Goal: Task Accomplishment & Management: Complete application form

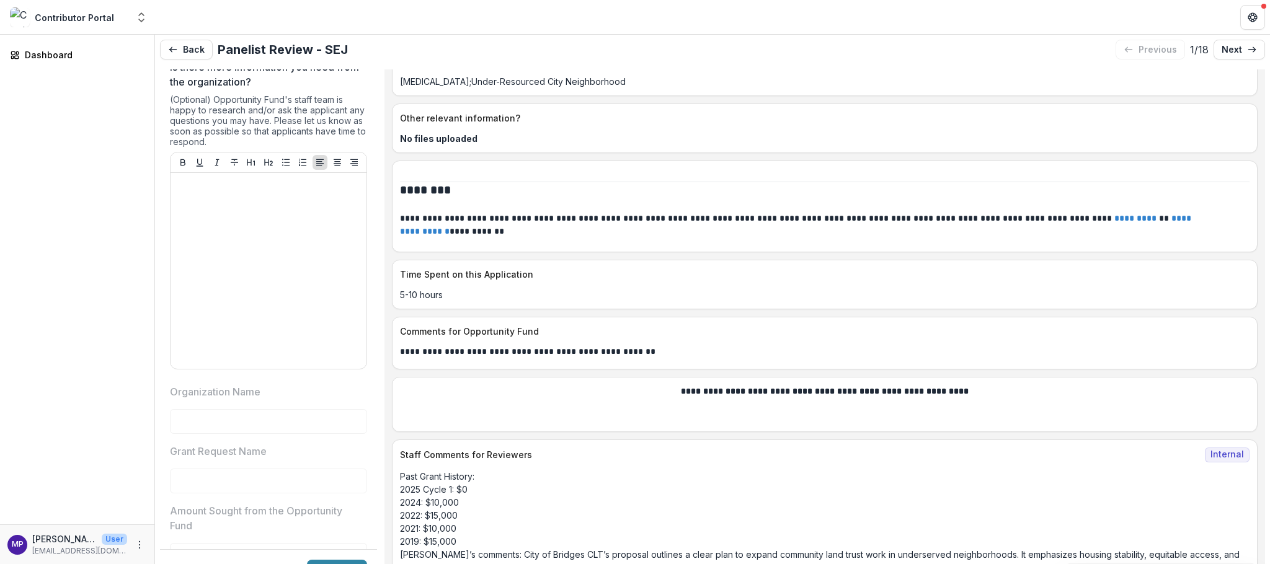
scroll to position [6, 0]
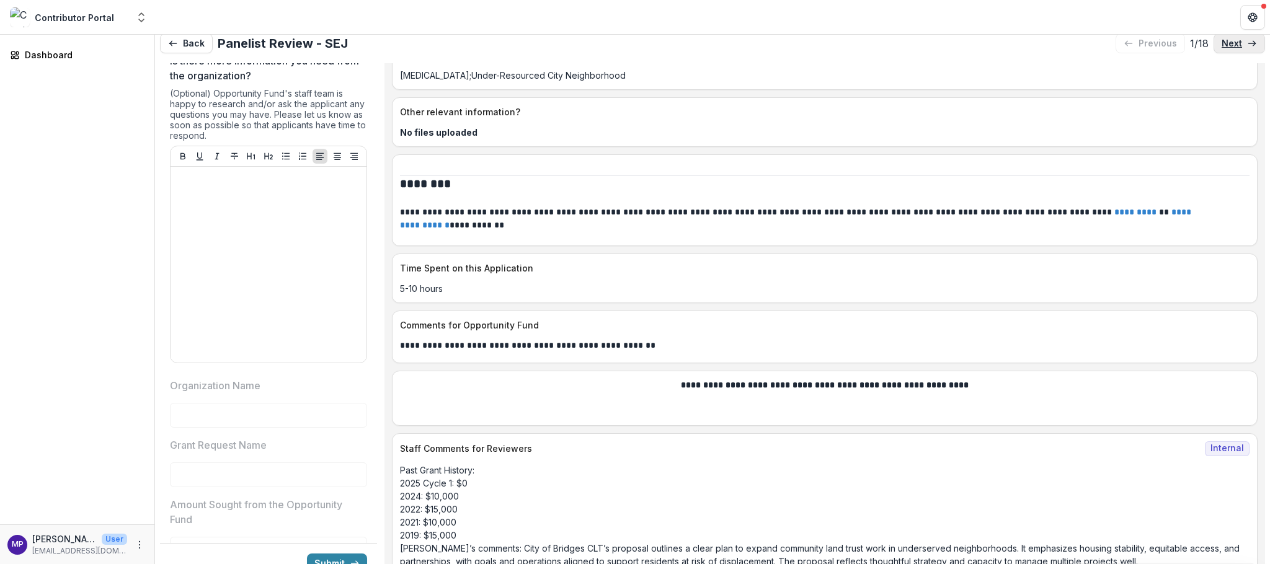
click at [1232, 52] on link "next" at bounding box center [1239, 43] width 51 height 20
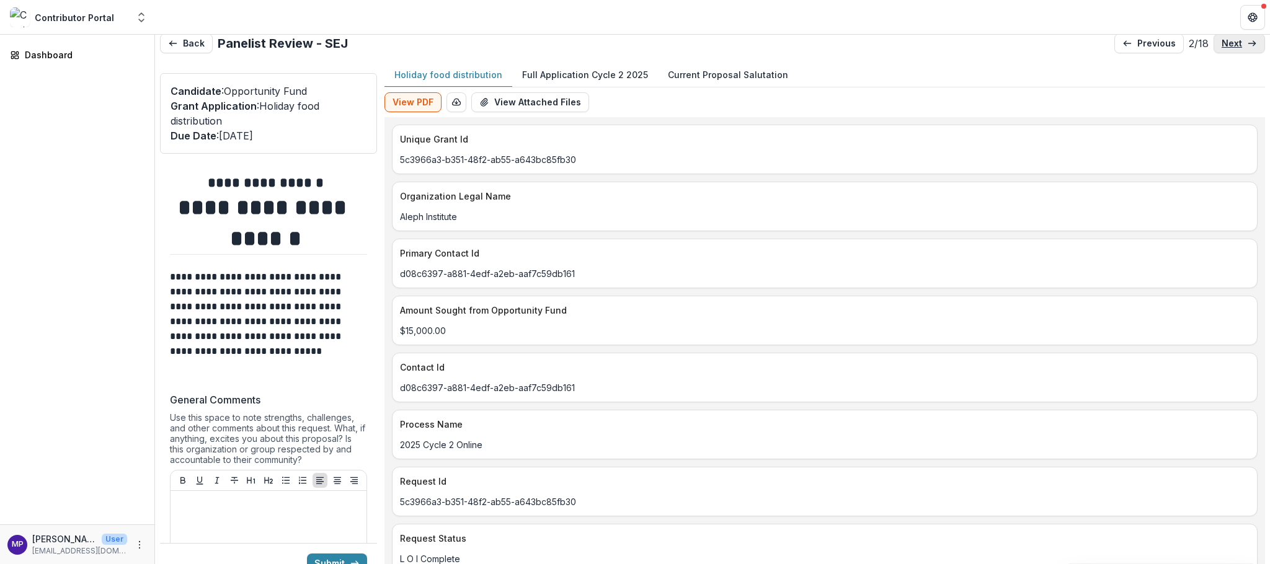
click at [1228, 46] on p "next" at bounding box center [1232, 43] width 20 height 11
click at [1222, 43] on p "next" at bounding box center [1232, 43] width 20 height 11
click at [1224, 49] on p "next" at bounding box center [1232, 43] width 20 height 11
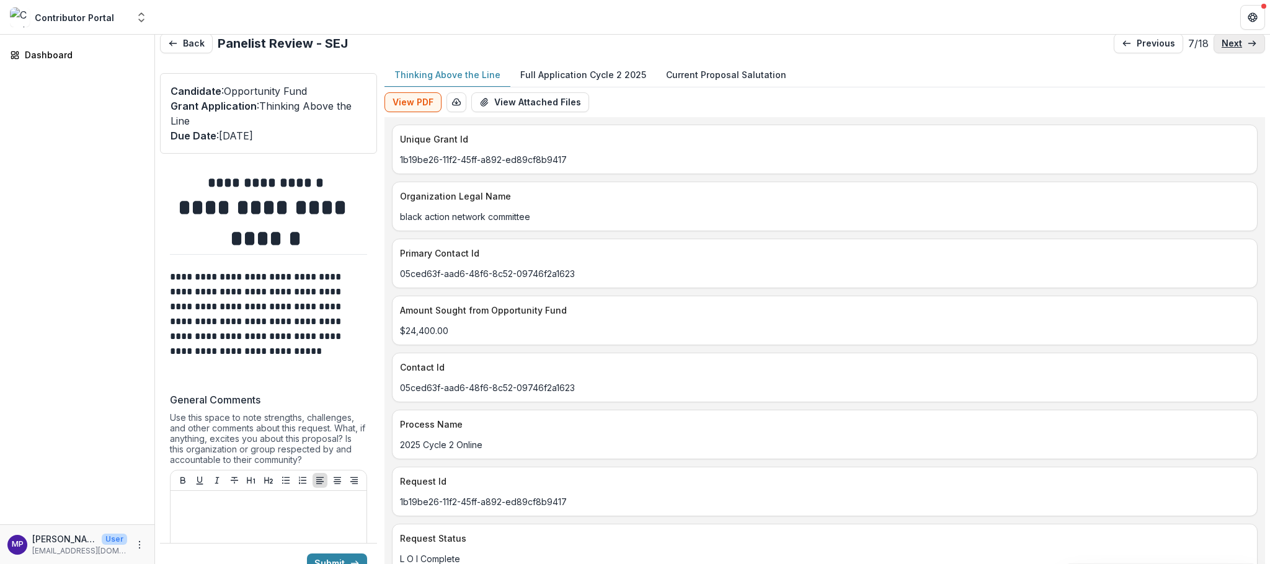
click at [1224, 49] on p "next" at bounding box center [1232, 43] width 20 height 11
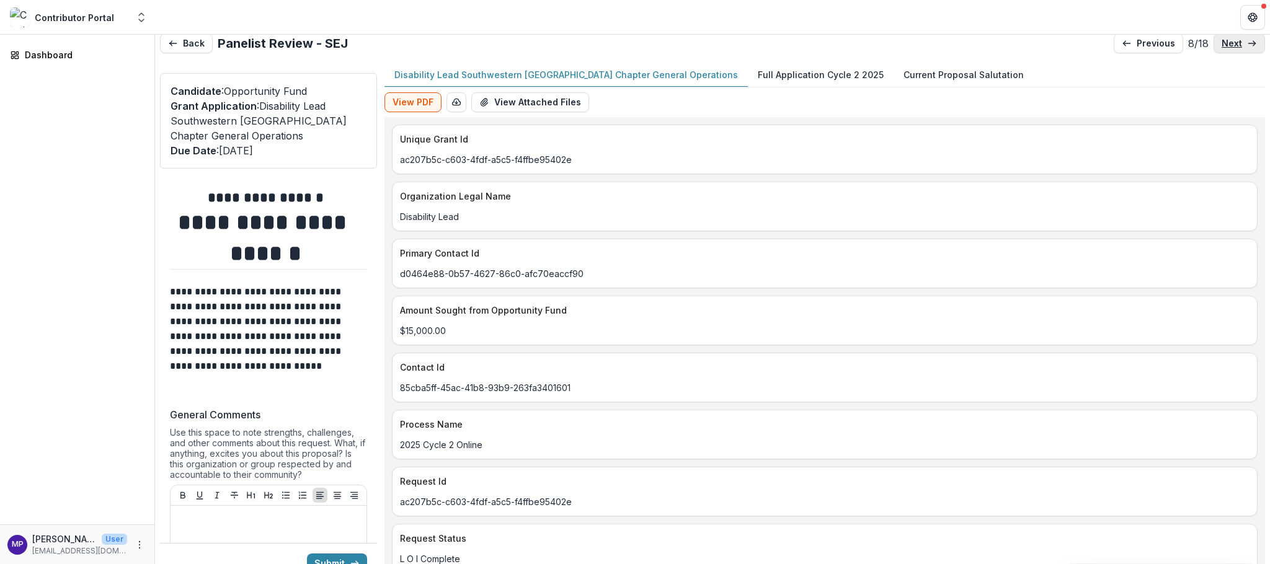
click at [1227, 49] on p "next" at bounding box center [1232, 43] width 20 height 11
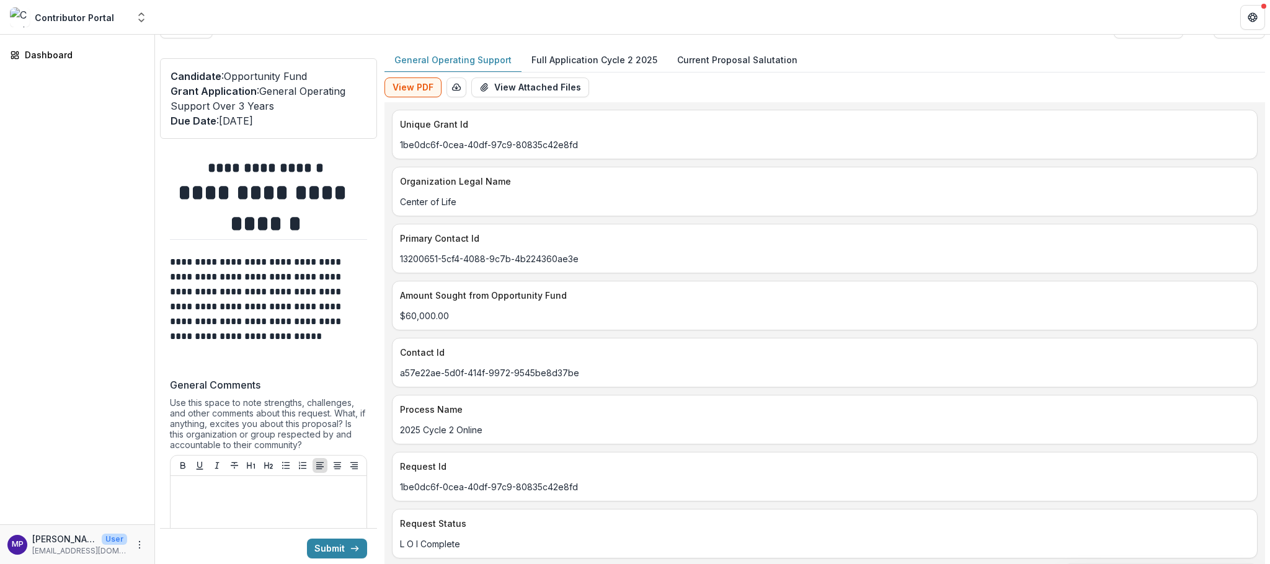
scroll to position [20, 0]
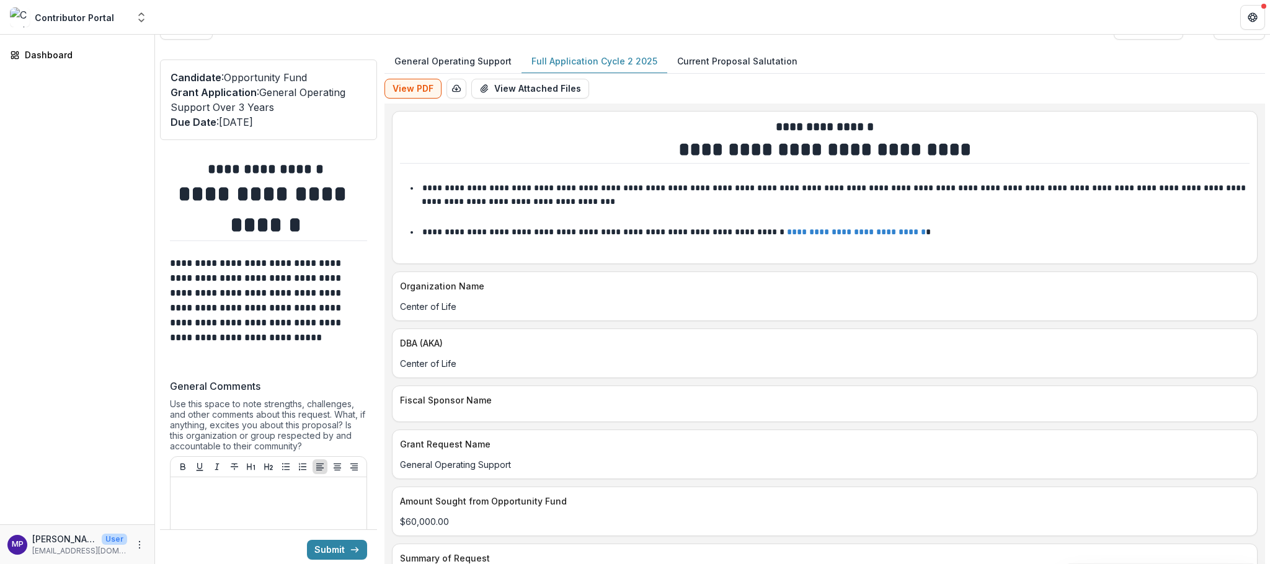
click at [657, 68] on p "Full Application Cycle 2 2025" at bounding box center [595, 61] width 126 height 13
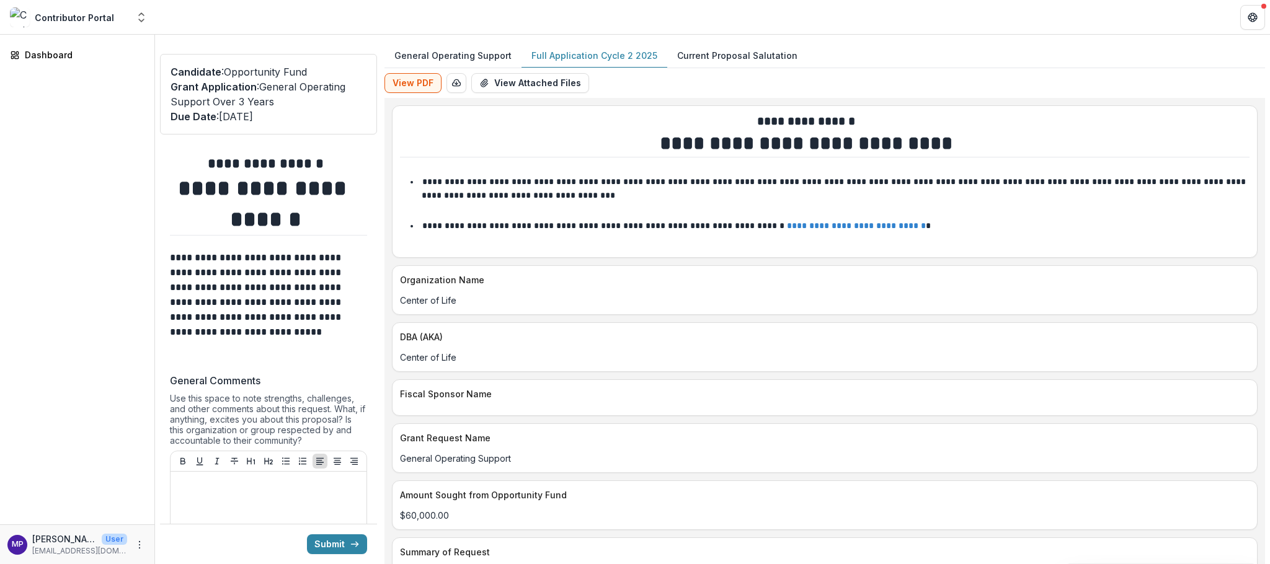
scroll to position [0, 0]
click at [657, 62] on p "Full Application Cycle 2 2025" at bounding box center [595, 55] width 126 height 13
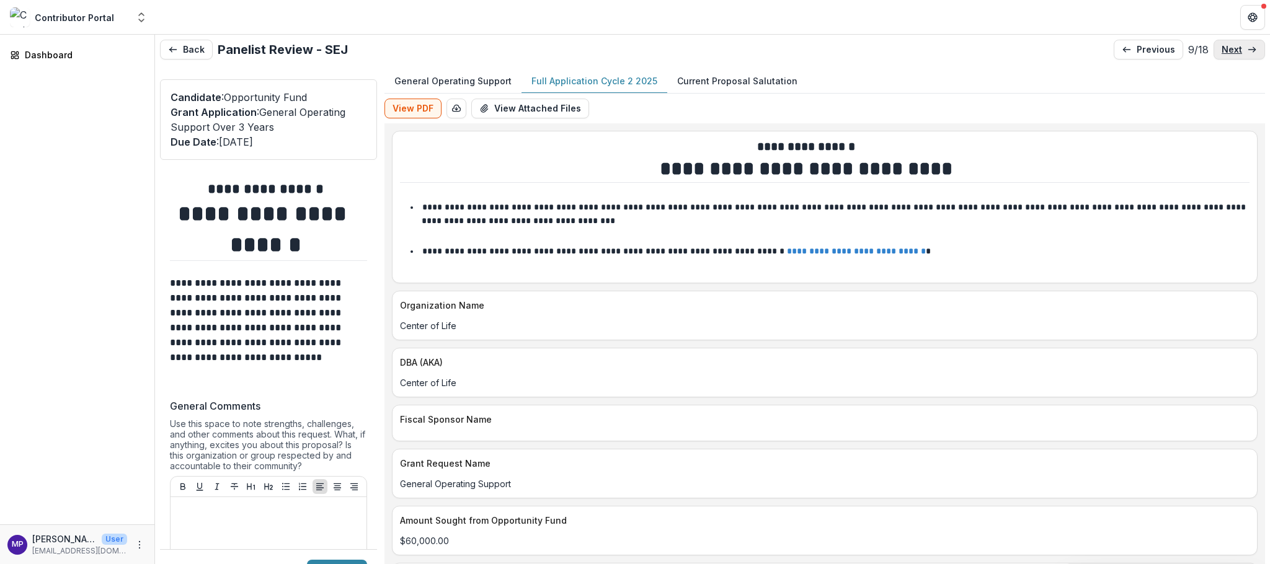
click at [1222, 55] on p "next" at bounding box center [1232, 50] width 20 height 11
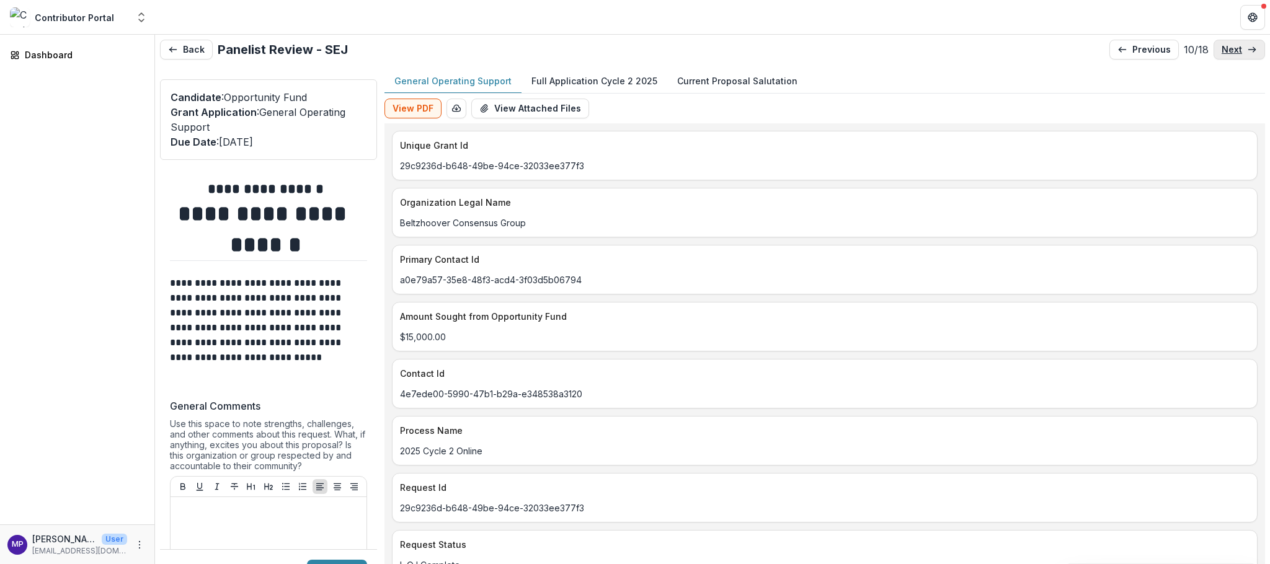
click at [1222, 51] on p "next" at bounding box center [1232, 50] width 20 height 11
click at [1222, 52] on p "next" at bounding box center [1232, 50] width 20 height 11
click at [1222, 55] on p "next" at bounding box center [1232, 50] width 20 height 11
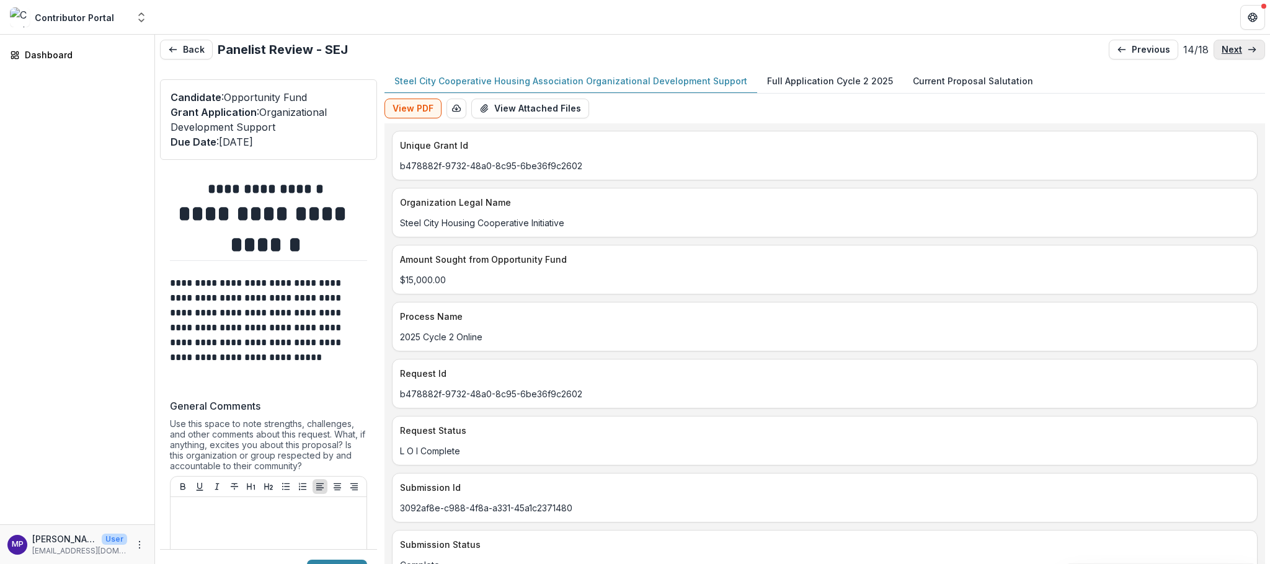
click at [1222, 55] on p "next" at bounding box center [1232, 50] width 20 height 11
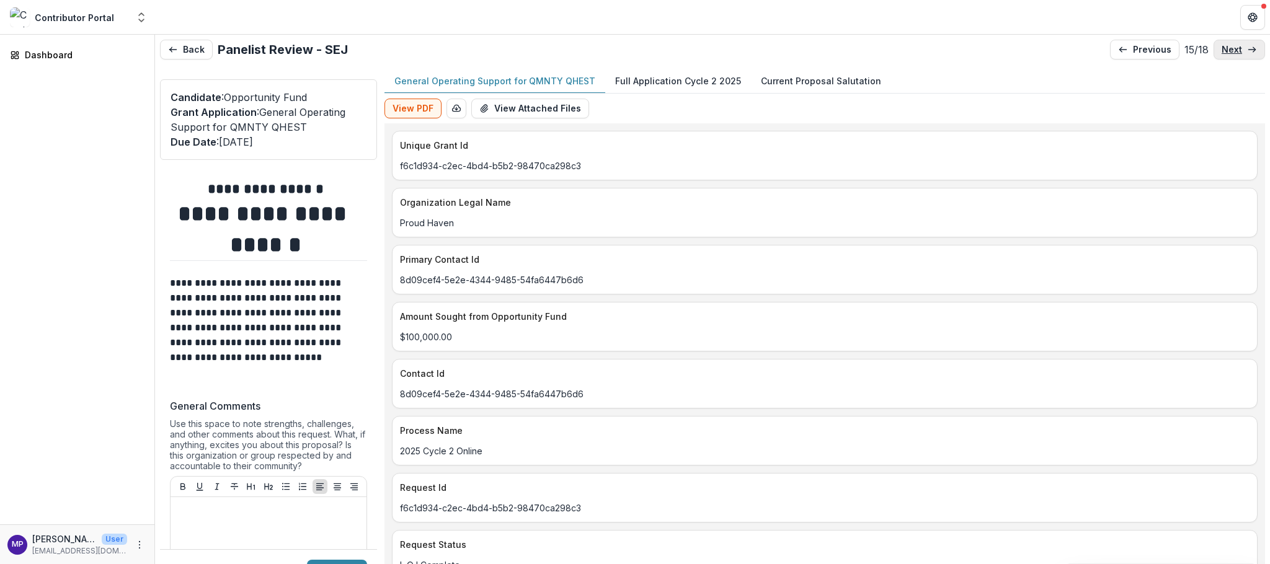
click at [1222, 55] on p "next" at bounding box center [1232, 50] width 20 height 11
click at [1222, 58] on link "next" at bounding box center [1239, 50] width 51 height 20
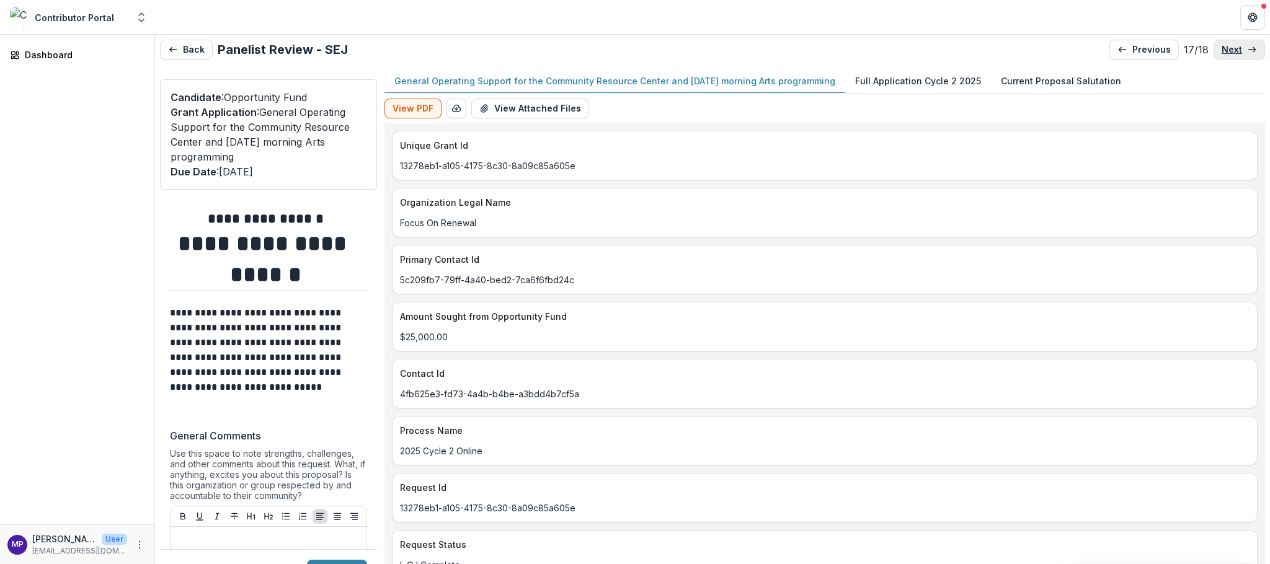
click at [1222, 55] on p "next" at bounding box center [1232, 50] width 20 height 11
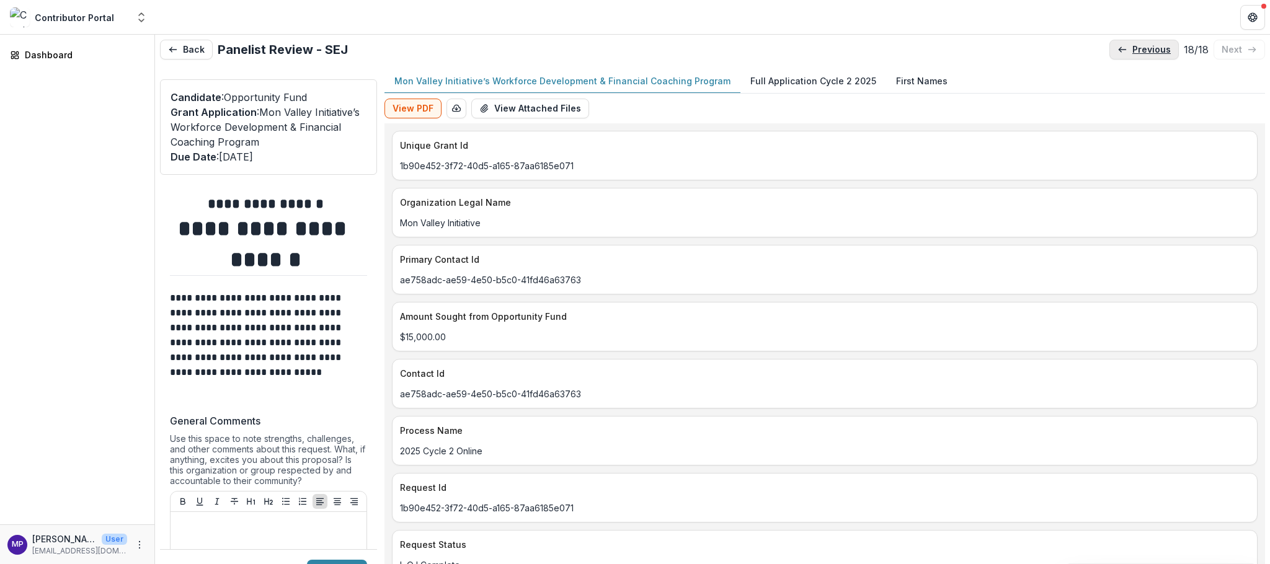
click at [1133, 55] on p "previous" at bounding box center [1152, 50] width 38 height 11
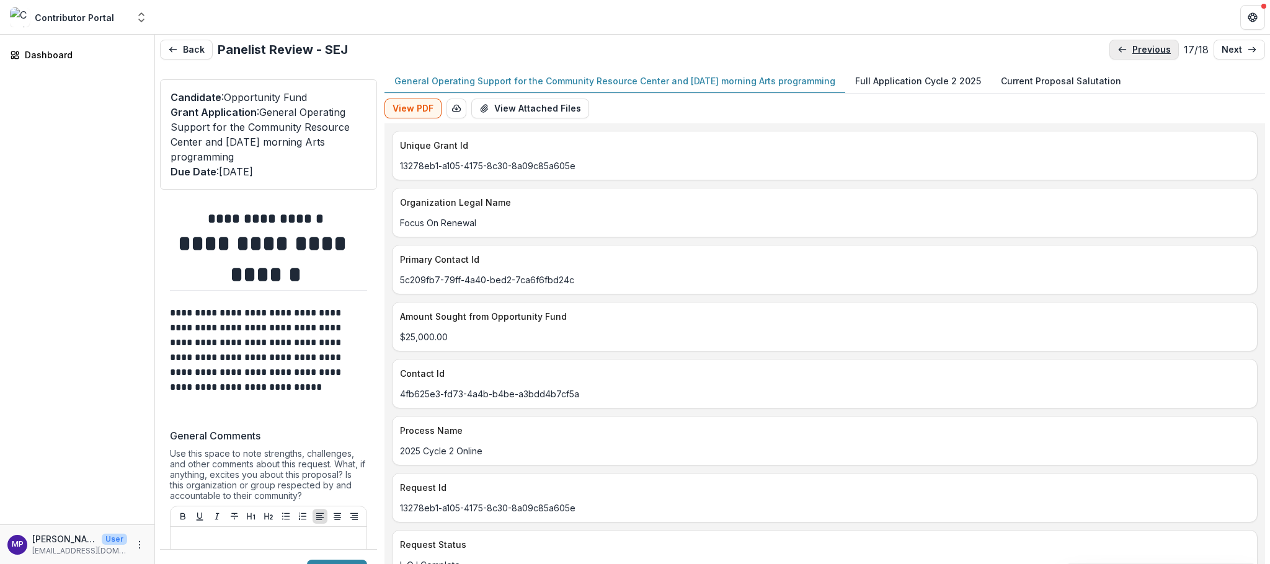
click at [1133, 55] on p "previous" at bounding box center [1152, 50] width 38 height 11
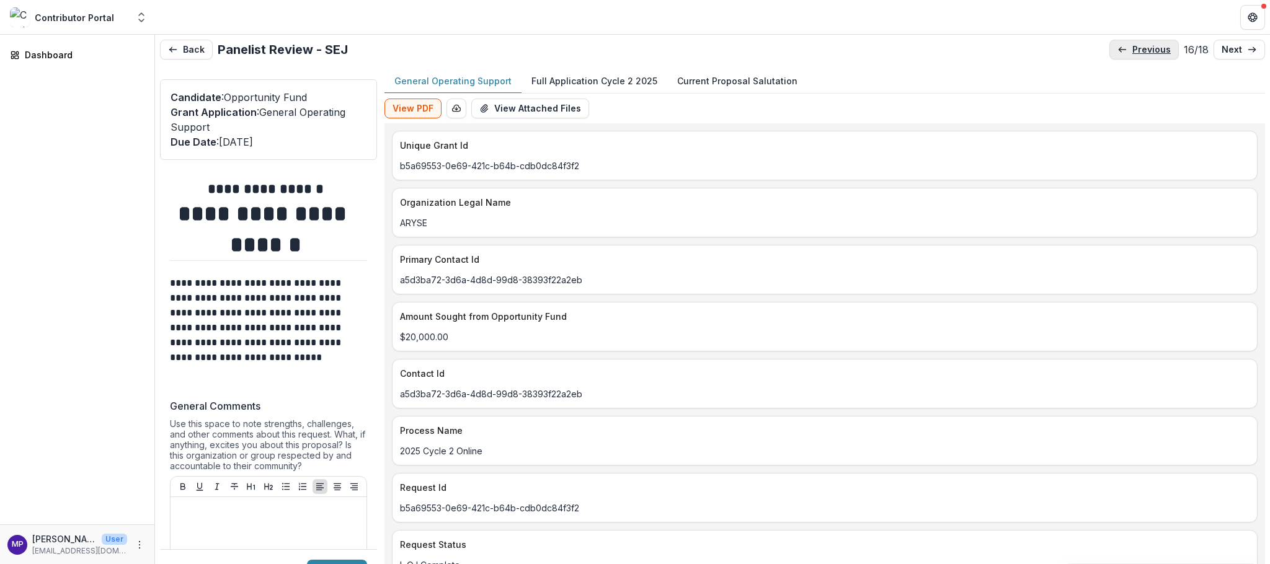
click at [1133, 55] on p "previous" at bounding box center [1152, 50] width 38 height 11
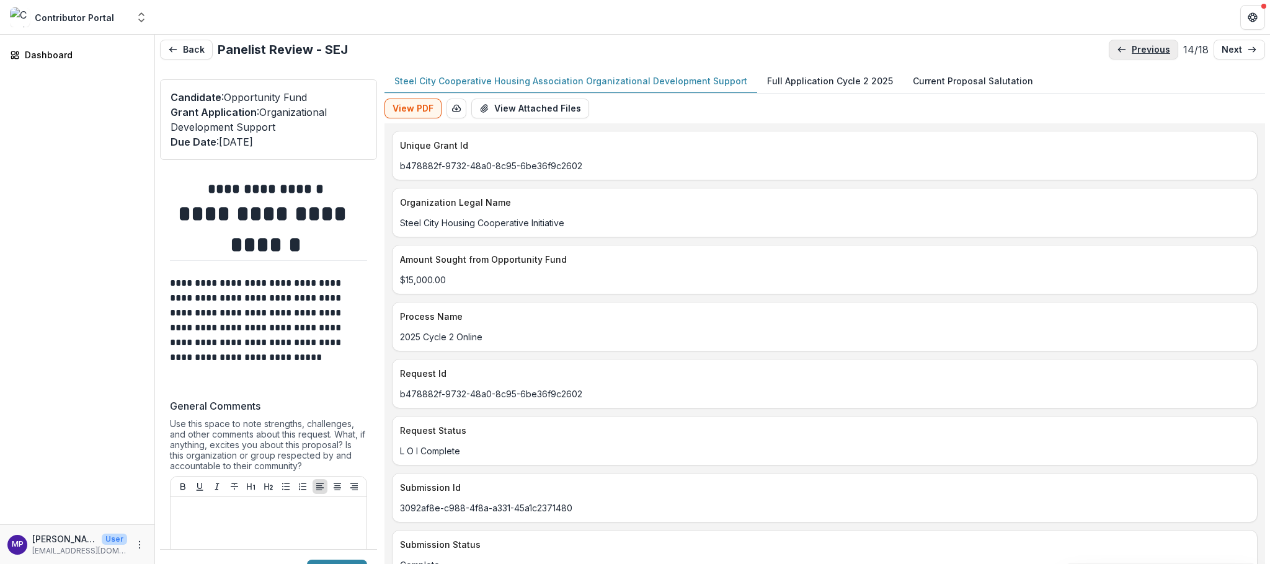
click at [1132, 55] on p "previous" at bounding box center [1151, 50] width 38 height 11
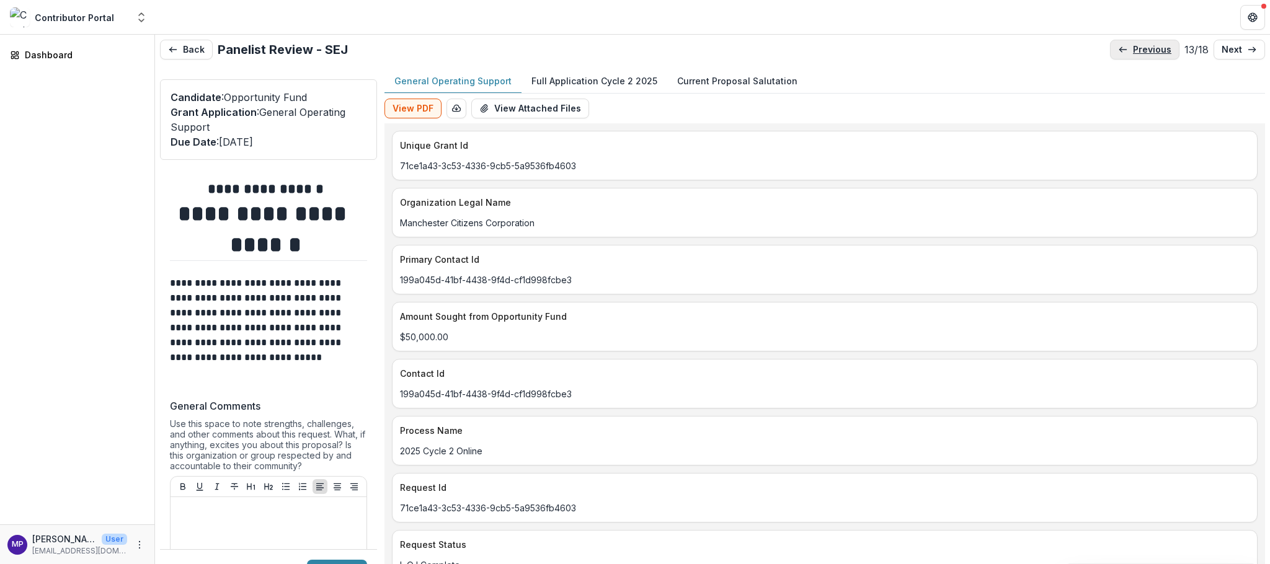
click at [1133, 55] on p "previous" at bounding box center [1152, 50] width 38 height 11
click at [1134, 55] on p "previous" at bounding box center [1153, 50] width 38 height 11
click at [1124, 58] on link "previous" at bounding box center [1144, 50] width 69 height 20
click at [1126, 58] on link "previous" at bounding box center [1148, 50] width 69 height 20
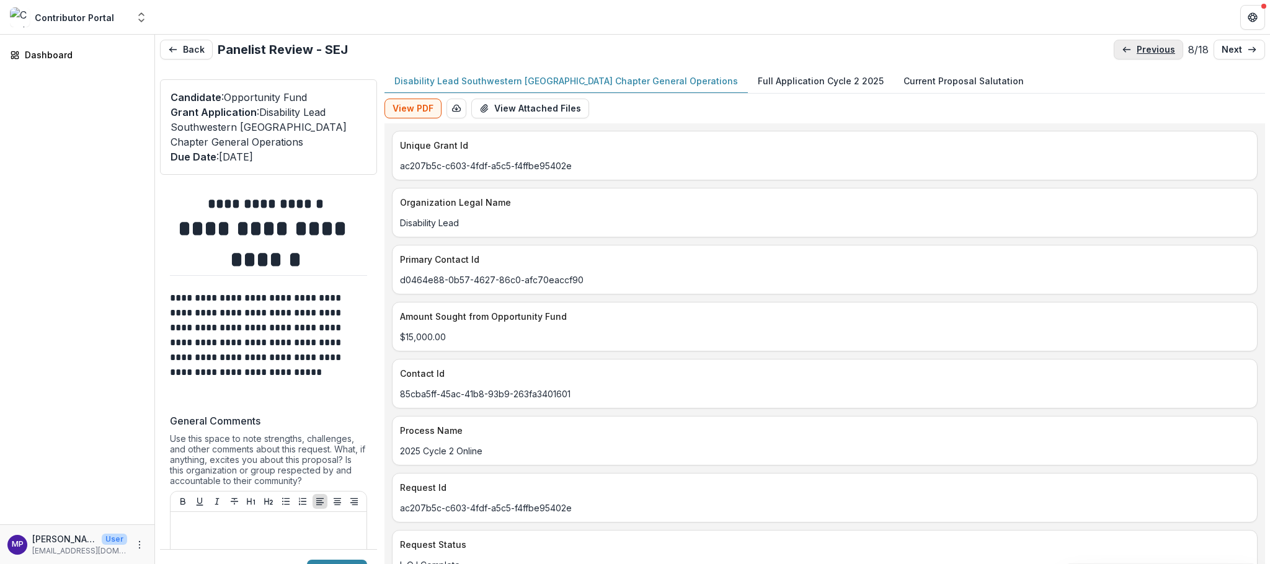
click at [1126, 58] on link "previous" at bounding box center [1148, 50] width 69 height 20
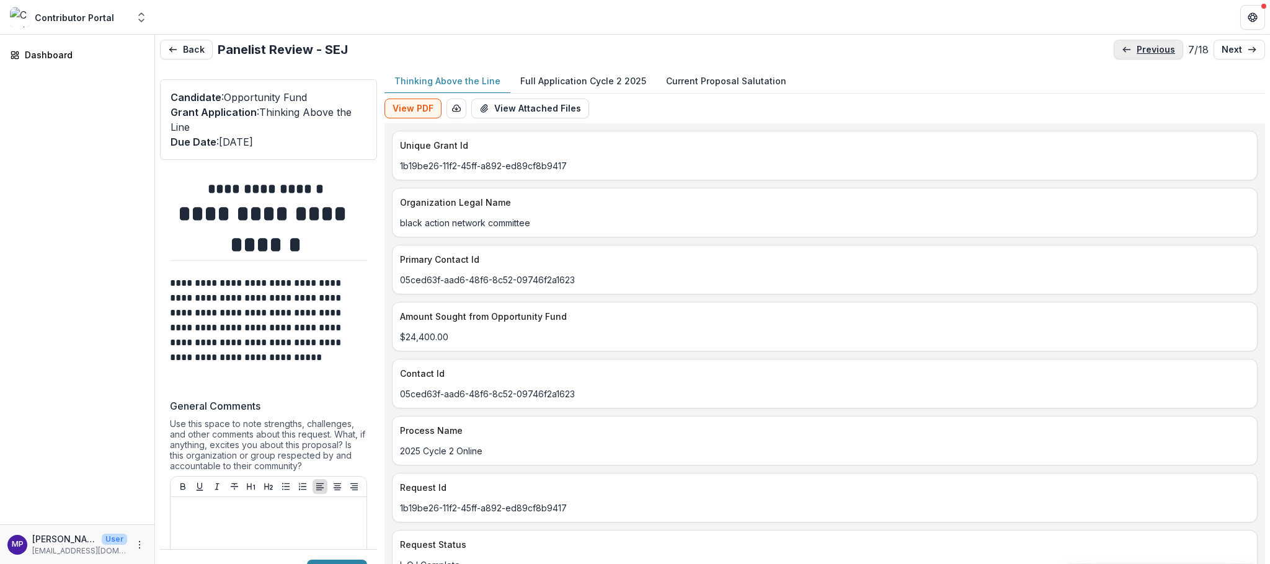
click at [1126, 58] on link "previous" at bounding box center [1148, 50] width 69 height 20
click at [1126, 58] on link "previous" at bounding box center [1149, 50] width 69 height 20
click at [1126, 58] on link "previous" at bounding box center [1147, 50] width 69 height 20
click at [1126, 60] on link "previous" at bounding box center [1149, 50] width 69 height 20
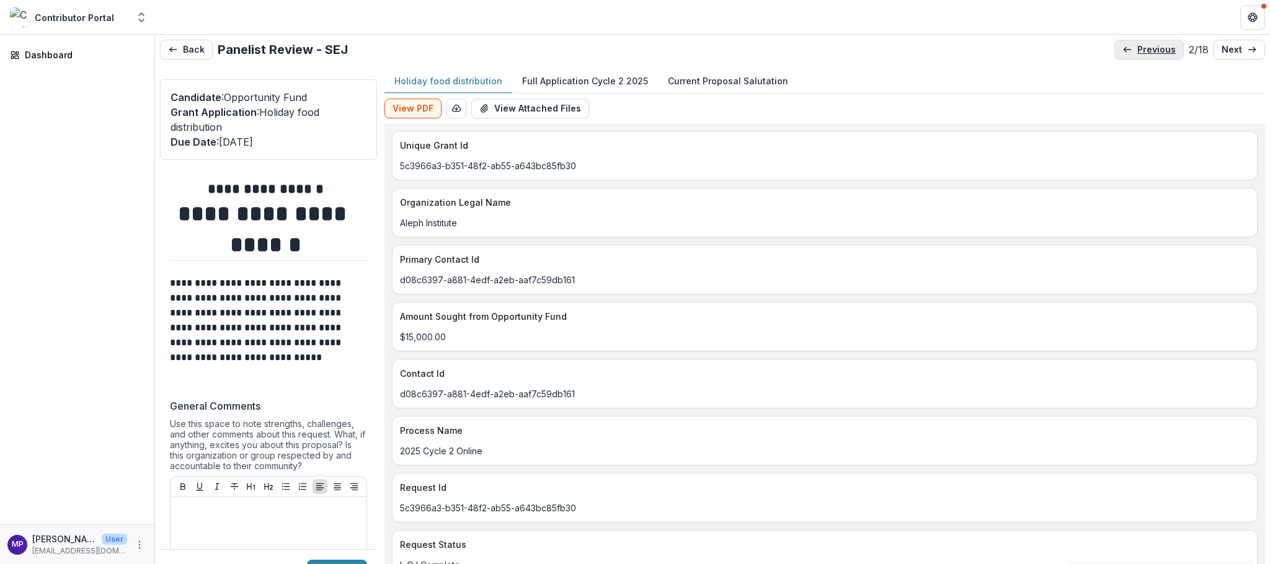
click at [1137, 52] on p "previous" at bounding box center [1156, 50] width 38 height 11
click at [139, 17] on icon "Open entity switcher" at bounding box center [141, 17] width 12 height 12
click at [65, 111] on link "Contributor Portal" at bounding box center [77, 100] width 149 height 22
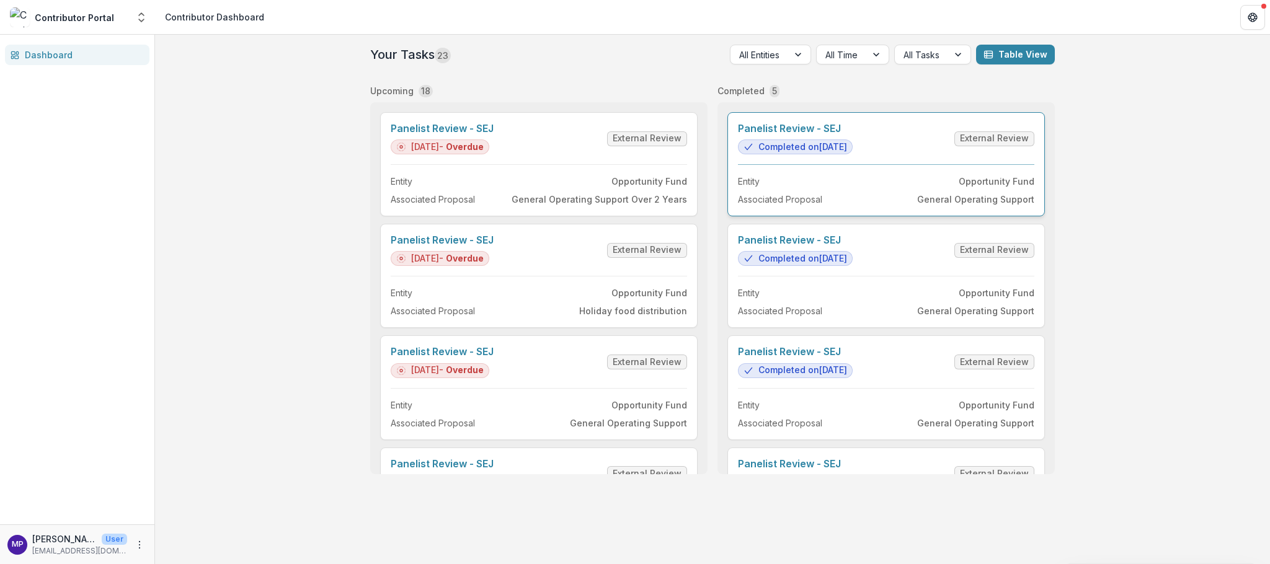
click at [824, 135] on link "Panelist Review - SEJ" at bounding box center [795, 129] width 115 height 12
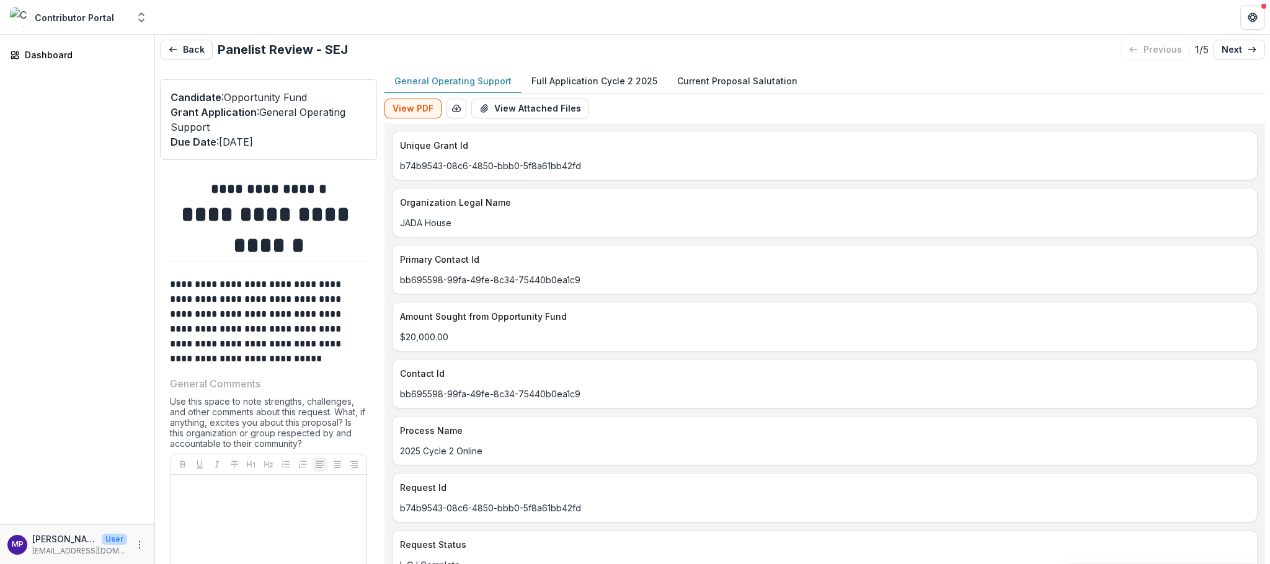
type input "*******"
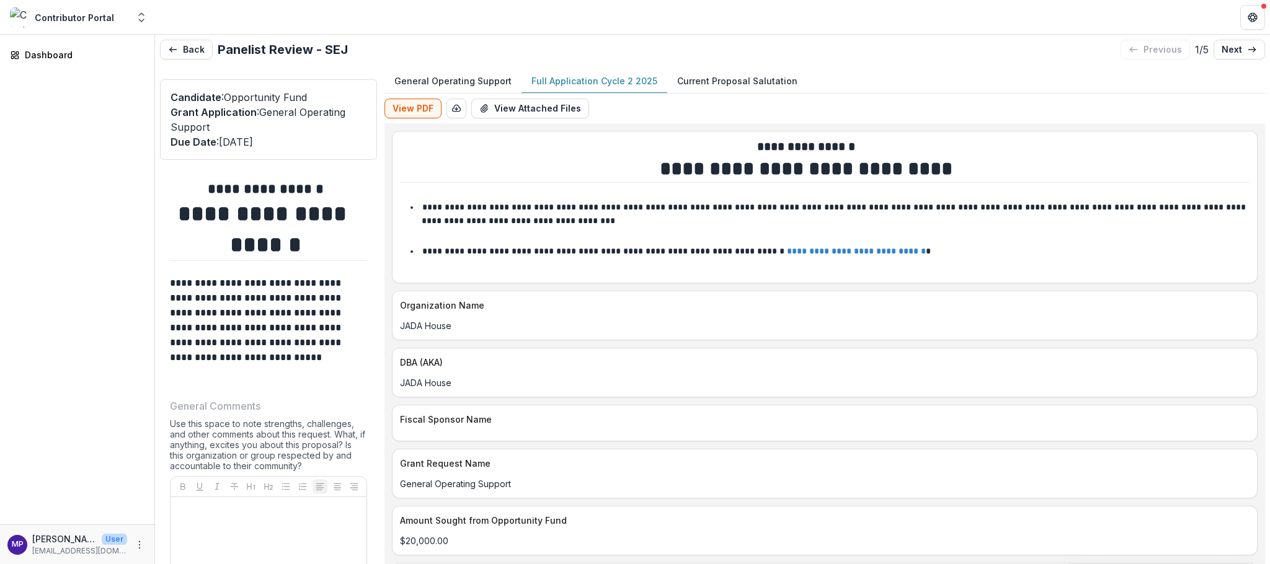
click at [629, 87] on p "Full Application Cycle 2 2025" at bounding box center [595, 80] width 126 height 13
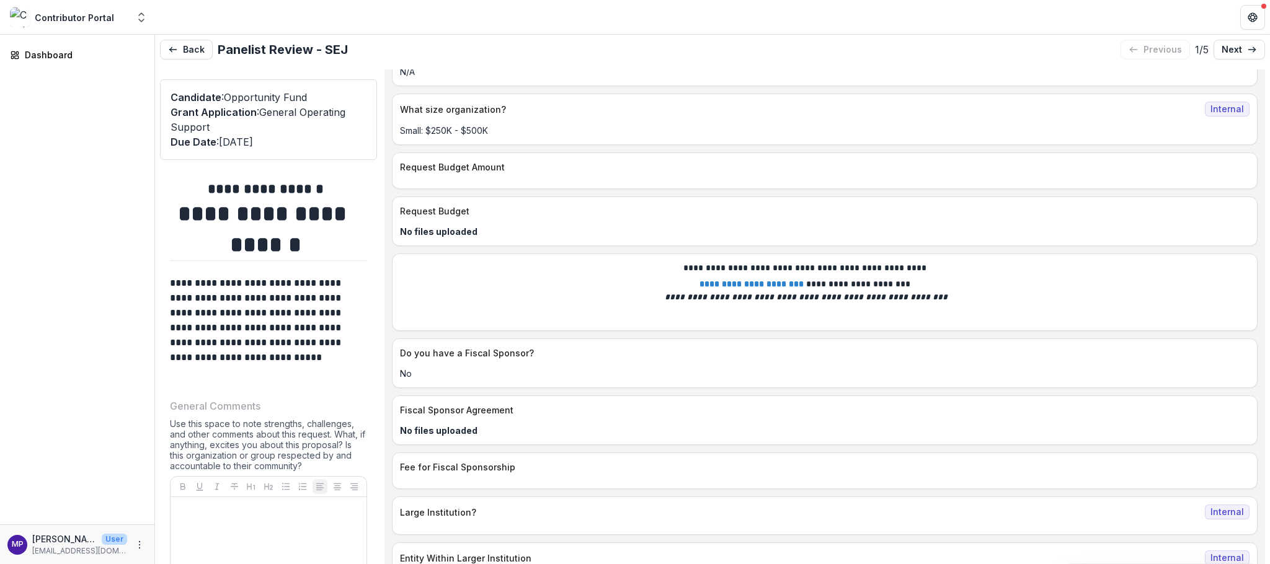
scroll to position [4493, 0]
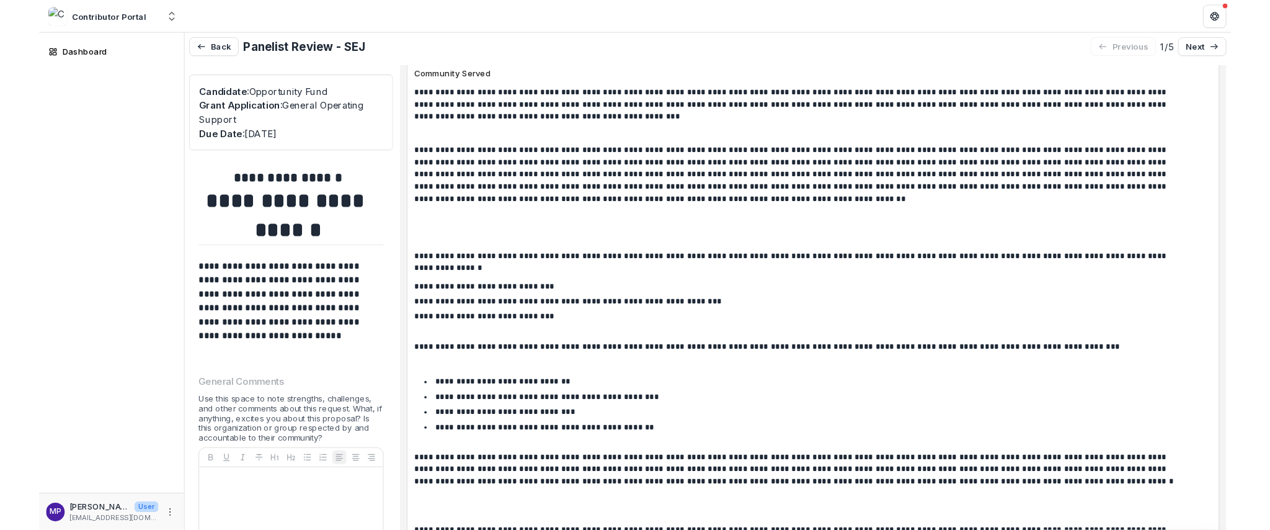
scroll to position [5931, 0]
